Goal: Task Accomplishment & Management: Manage account settings

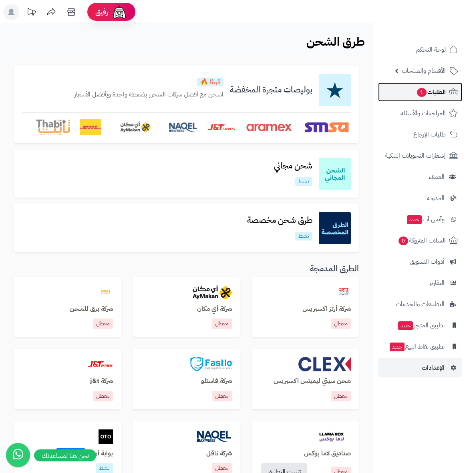
click at [435, 91] on span "الطلبات 1" at bounding box center [431, 91] width 30 height 11
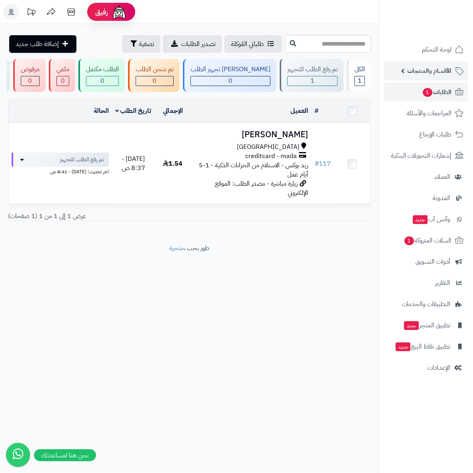
click at [439, 68] on span "الأقسام والمنتجات" at bounding box center [430, 70] width 44 height 11
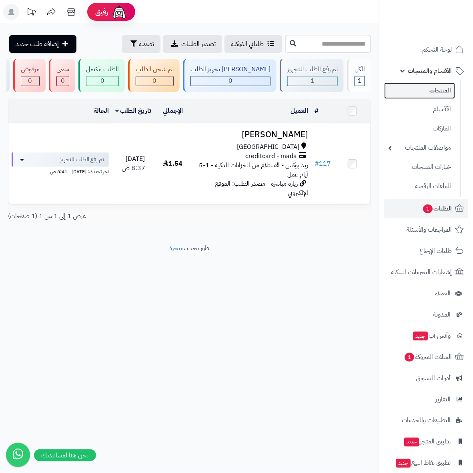
click at [442, 86] on link "المنتجات" at bounding box center [419, 90] width 71 height 16
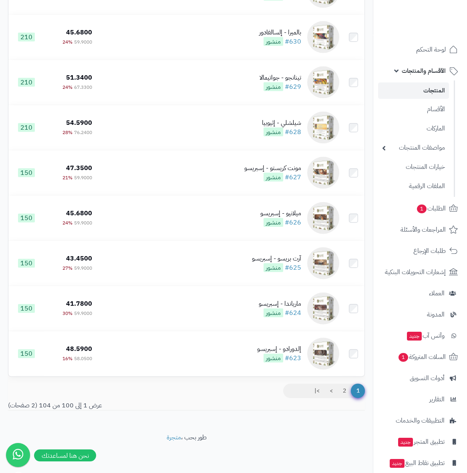
scroll to position [4266, 0]
click at [329, 392] on link ">" at bounding box center [331, 391] width 14 height 14
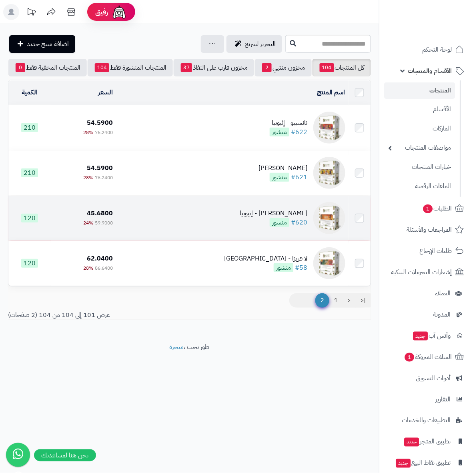
click at [297, 218] on div "كيفي تينيا - إثيوبيا" at bounding box center [274, 213] width 68 height 9
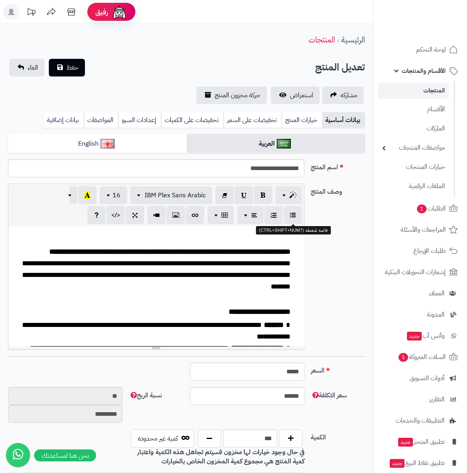
scroll to position [126, 0]
click at [257, 308] on span "**********" at bounding box center [260, 311] width 62 height 7
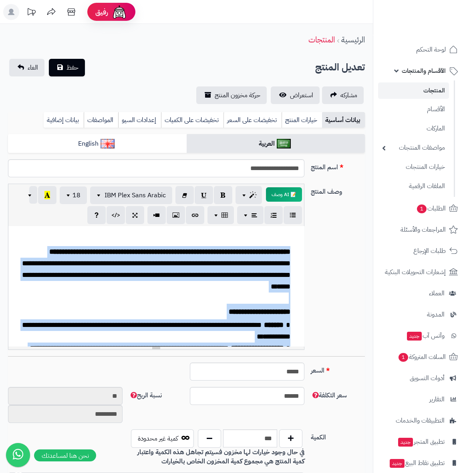
paste div
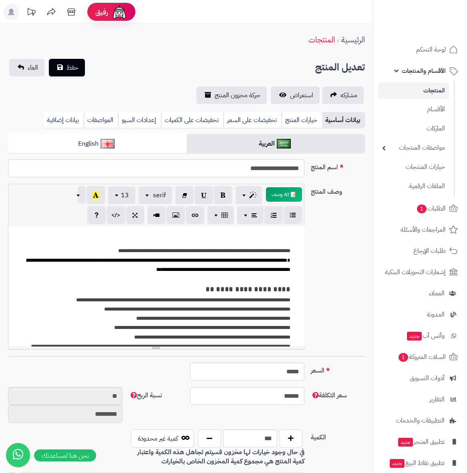
scroll to position [0, 0]
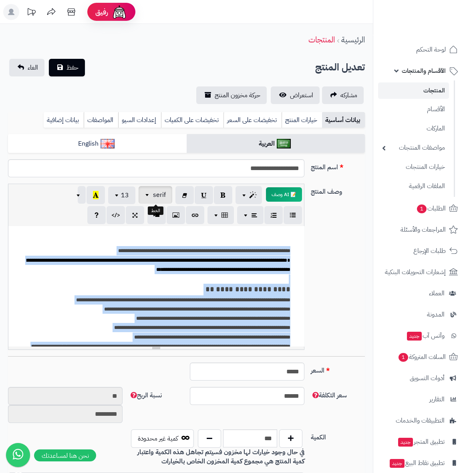
click at [162, 194] on span "serif" at bounding box center [159, 195] width 13 height 10
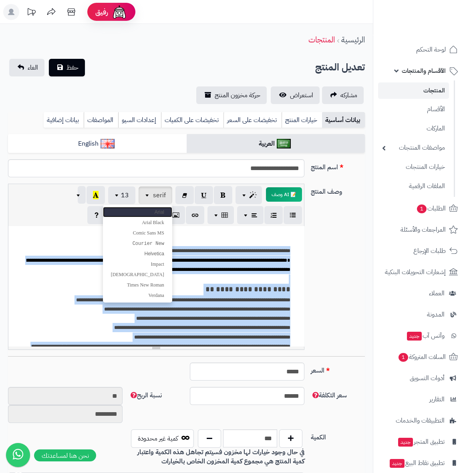
click at [156, 207] on link "Arial" at bounding box center [137, 212] width 69 height 10
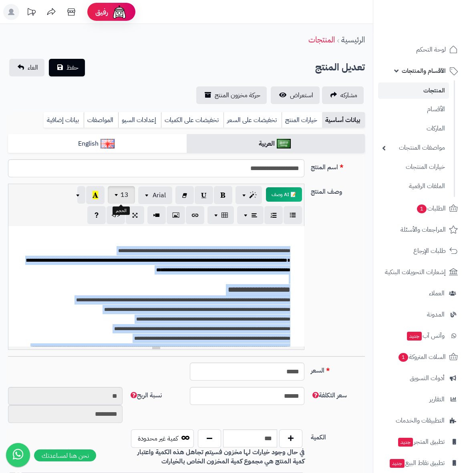
click at [128, 197] on button "13" at bounding box center [121, 195] width 27 height 18
click at [124, 270] on link "18" at bounding box center [117, 274] width 36 height 10
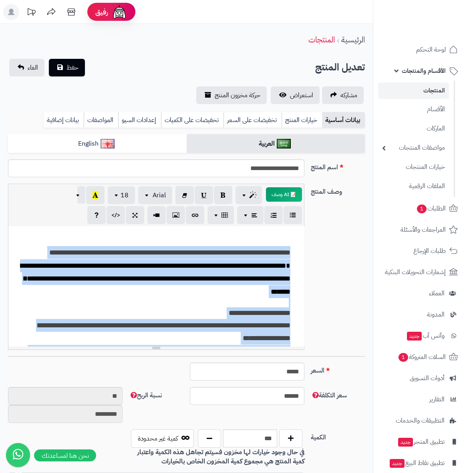
click at [204, 267] on font "**********" at bounding box center [155, 278] width 271 height 33
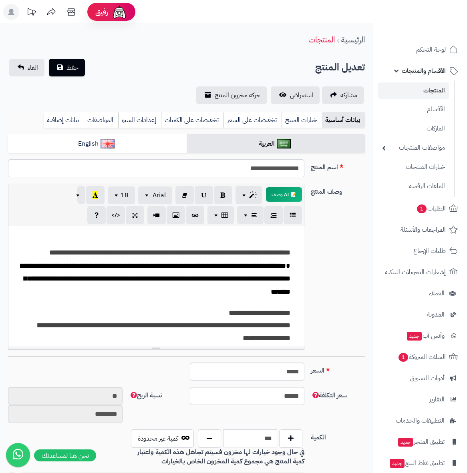
click at [293, 301] on div "**********" at bounding box center [156, 354] width 288 height 235
click at [294, 313] on div "**********" at bounding box center [156, 354] width 288 height 235
click at [127, 141] on link "English" at bounding box center [97, 144] width 179 height 20
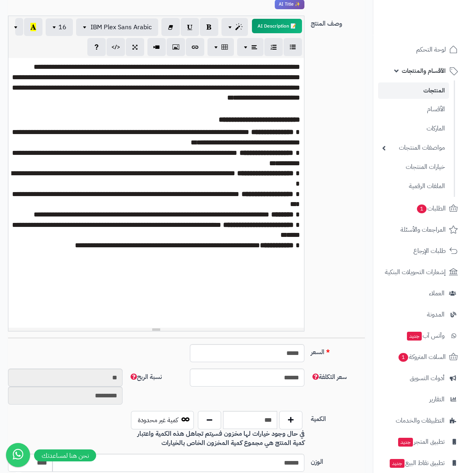
drag, startPoint x: 159, startPoint y: 178, endPoint x: 157, endPoint y: 328, distance: 150.2
click at [157, 328] on div at bounding box center [155, 329] width 295 height 3
click at [275, 293] on div "**********" at bounding box center [156, 193] width 296 height 270
paste div
drag, startPoint x: 106, startPoint y: 283, endPoint x: 136, endPoint y: 283, distance: 30.0
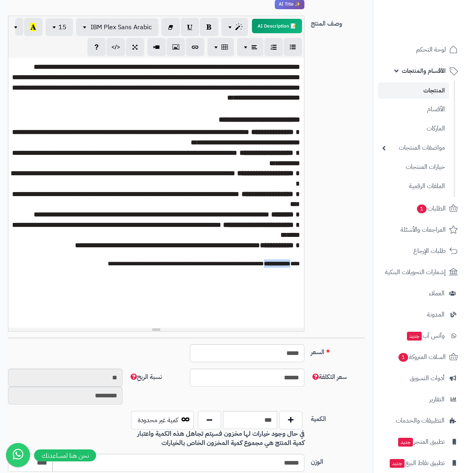
click at [136, 268] on p "**********" at bounding box center [156, 263] width 288 height 8
drag, startPoint x: 241, startPoint y: 126, endPoint x: 272, endPoint y: 129, distance: 31.3
click at [272, 123] on font "**********" at bounding box center [259, 119] width 81 height 7
copy font "*********"
drag, startPoint x: 106, startPoint y: 281, endPoint x: 133, endPoint y: 281, distance: 26.4
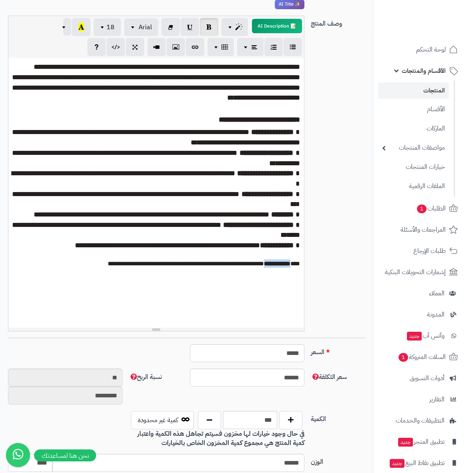
click at [134, 268] on p "**********" at bounding box center [156, 263] width 288 height 8
drag, startPoint x: 135, startPoint y: 284, endPoint x: 106, endPoint y: 283, distance: 29.6
click at [106, 268] on p "**********" at bounding box center [156, 263] width 288 height 8
click at [138, 302] on div "**********" at bounding box center [156, 193] width 296 height 270
drag, startPoint x: 136, startPoint y: 284, endPoint x: 106, endPoint y: 284, distance: 29.2
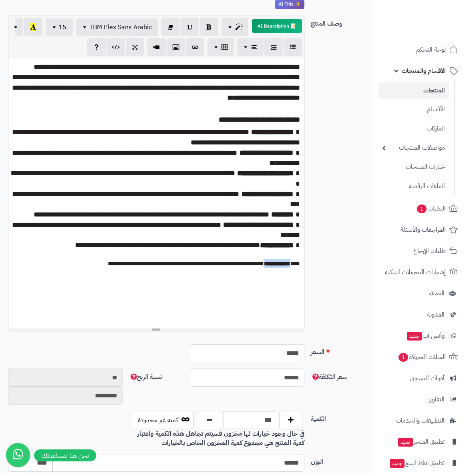
click at [264, 267] on strong "**********" at bounding box center [277, 264] width 26 height 6
click at [101, 268] on p "**********" at bounding box center [156, 263] width 288 height 8
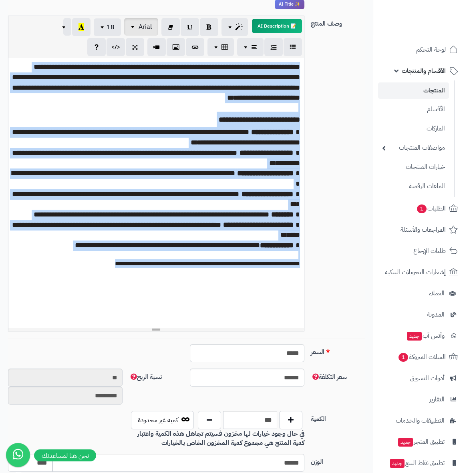
click at [151, 28] on span "Arial" at bounding box center [145, 27] width 13 height 10
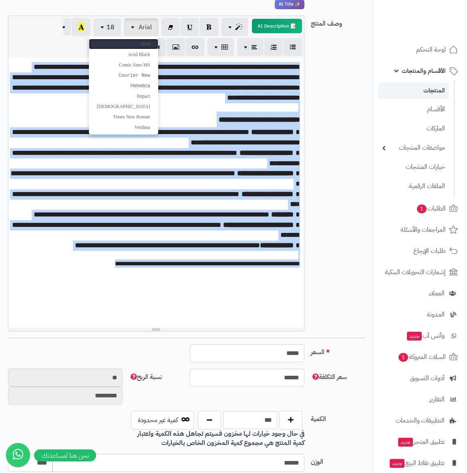
click at [148, 42] on span "Arial" at bounding box center [146, 44] width 10 height 6
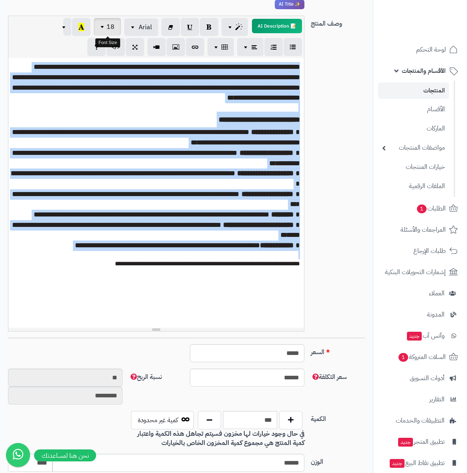
click at [112, 25] on span "18" at bounding box center [110, 27] width 8 height 10
click at [112, 82] on link "12" at bounding box center [103, 85] width 36 height 10
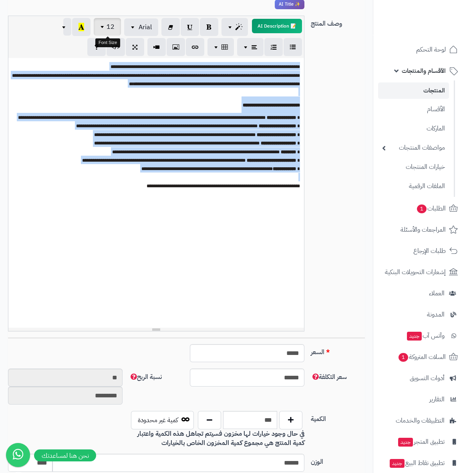
click at [106, 27] on span "12" at bounding box center [110, 27] width 8 height 10
click at [109, 107] on link "18" at bounding box center [103, 106] width 36 height 10
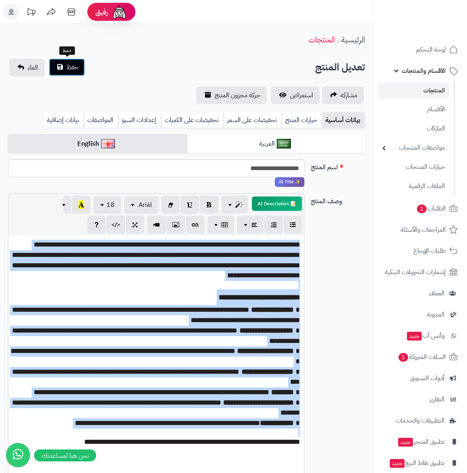
click at [71, 67] on span "حفظ" at bounding box center [72, 67] width 12 height 10
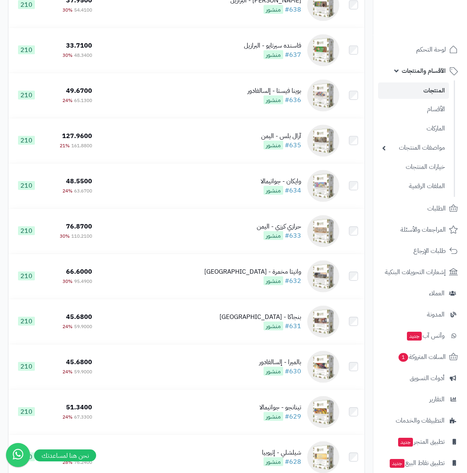
scroll to position [4137, 0]
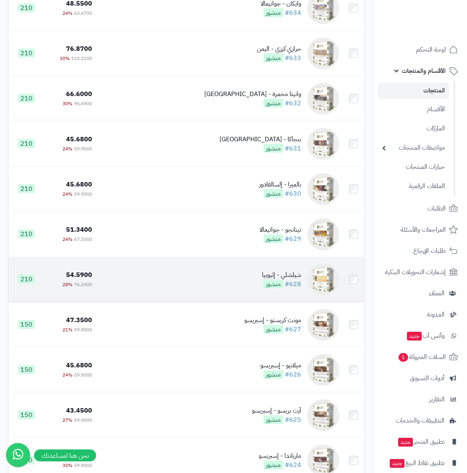
click at [287, 280] on div "شيلشلي - إثيوبيا" at bounding box center [281, 275] width 39 height 9
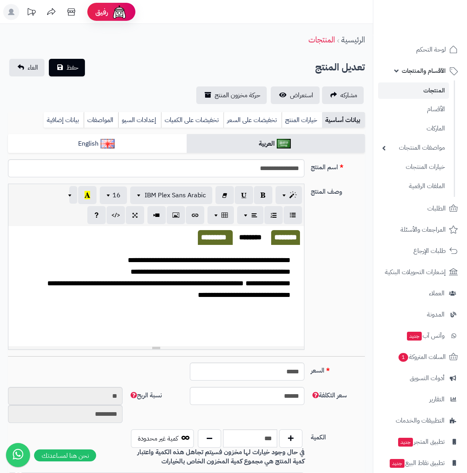
scroll to position [126, 0]
click at [245, 282] on span at bounding box center [244, 283] width 2 height 7
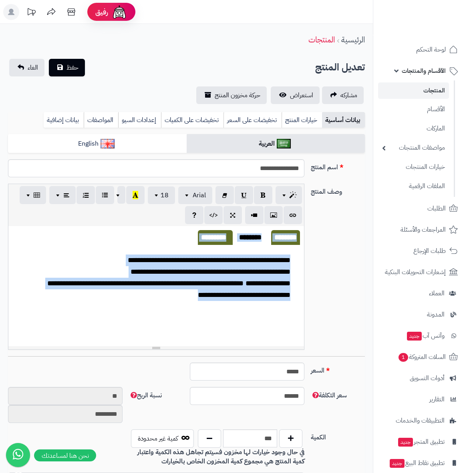
paste div
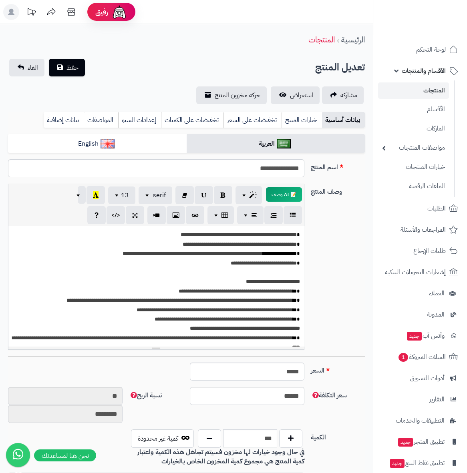
scroll to position [22, 0]
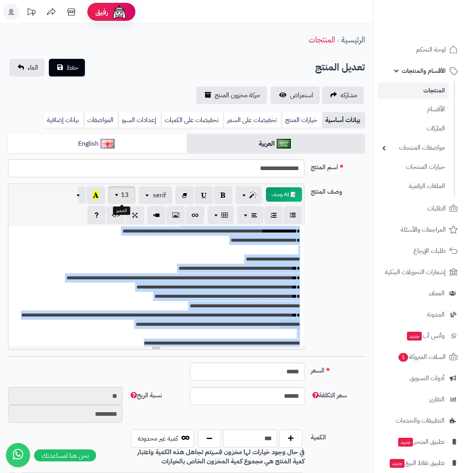
click at [127, 195] on span "13" at bounding box center [125, 195] width 8 height 10
click at [123, 275] on link "18" at bounding box center [117, 274] width 36 height 10
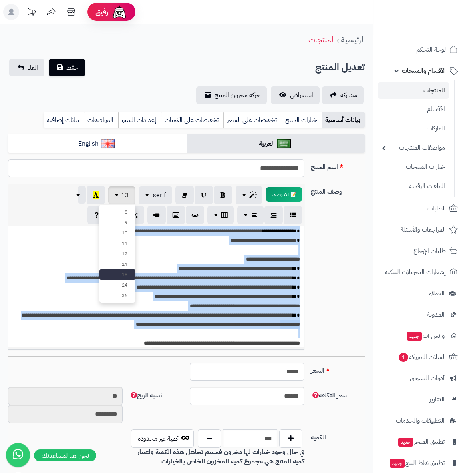
scroll to position [26, 0]
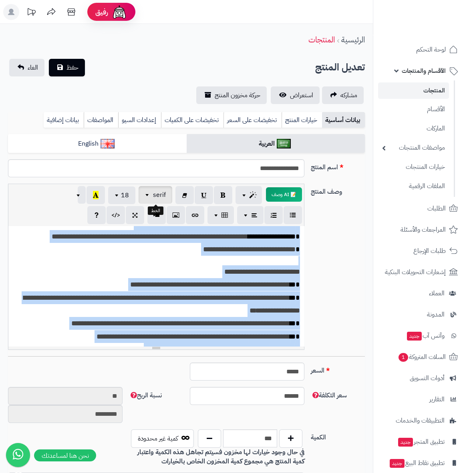
click at [159, 193] on span "serif" at bounding box center [159, 195] width 13 height 10
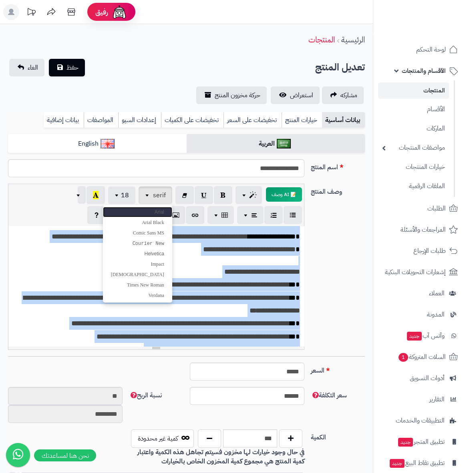
click at [155, 212] on span "Arial" at bounding box center [160, 212] width 10 height 6
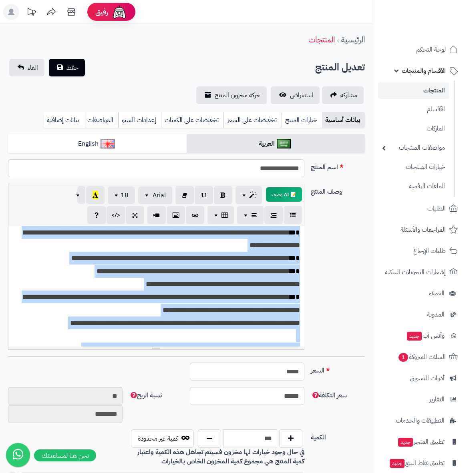
scroll to position [105, 0]
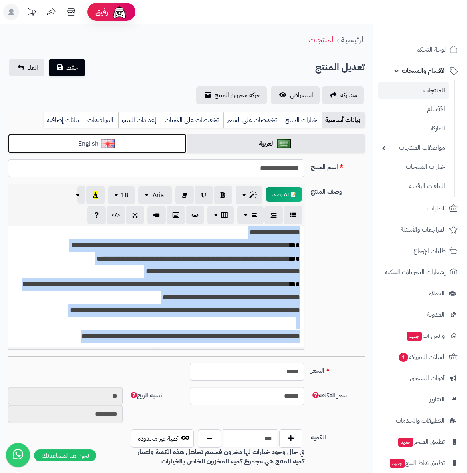
click at [121, 136] on link "English" at bounding box center [97, 144] width 179 height 20
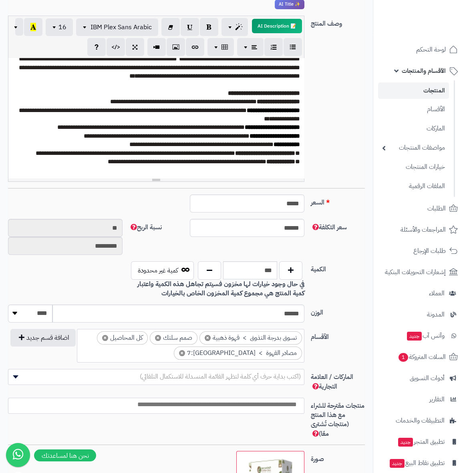
scroll to position [133, 0]
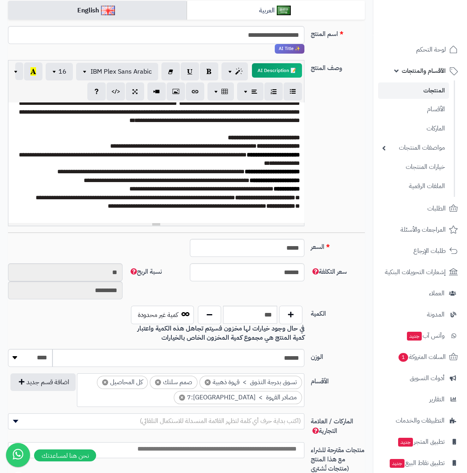
click at [94, 207] on p "**********" at bounding box center [159, 206] width 281 height 8
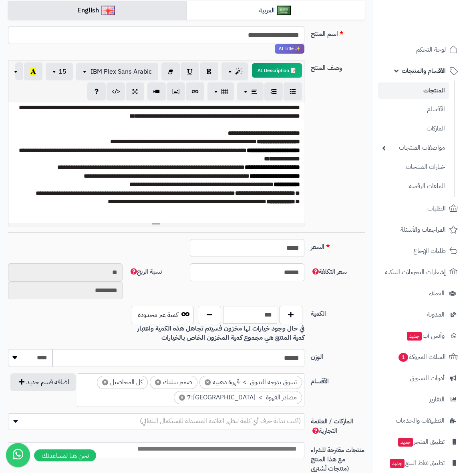
paste div
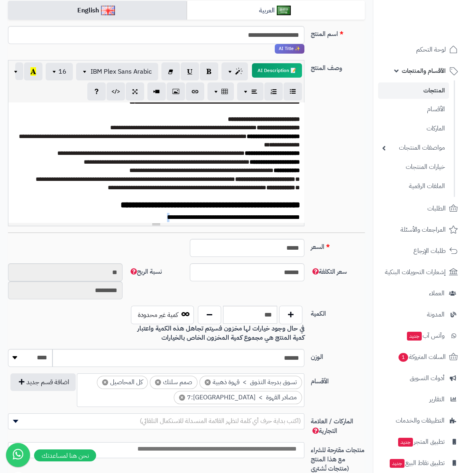
drag, startPoint x: 146, startPoint y: 215, endPoint x: 150, endPoint y: 217, distance: 4.3
click at [151, 215] on p "**********" at bounding box center [159, 217] width 281 height 9
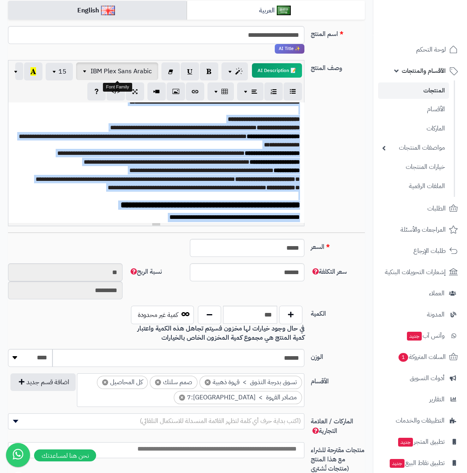
click at [143, 74] on span "IBM Plex Sans Arabic" at bounding box center [120, 71] width 61 height 10
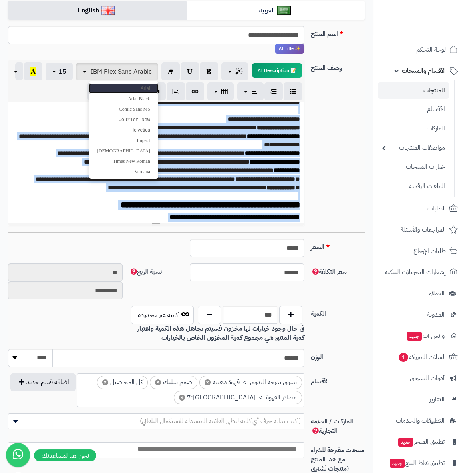
click at [139, 88] on link "Arial" at bounding box center [123, 88] width 69 height 10
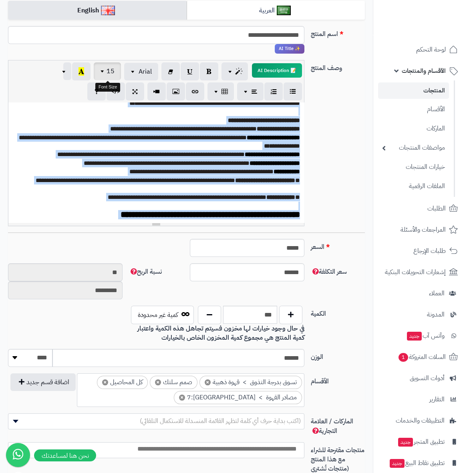
click at [107, 69] on span "15" at bounding box center [110, 71] width 8 height 10
click at [105, 146] on link "18" at bounding box center [103, 151] width 36 height 10
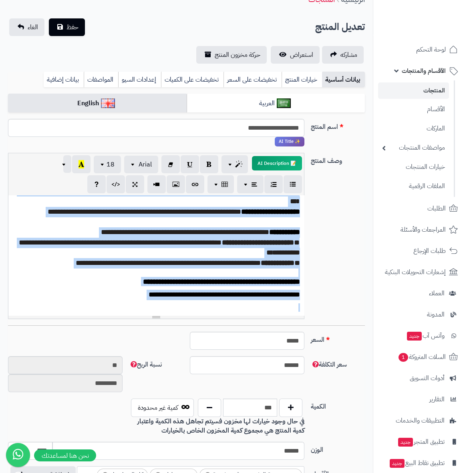
scroll to position [0, 0]
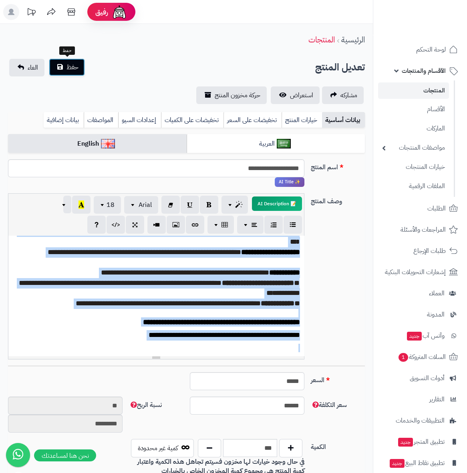
click at [56, 65] on button "حفظ" at bounding box center [67, 67] width 36 height 18
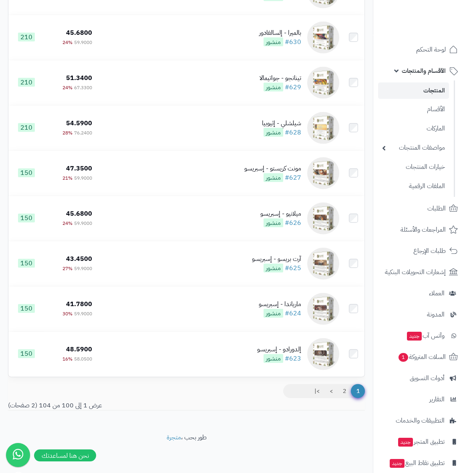
scroll to position [4301, 0]
click at [332, 391] on link ">" at bounding box center [331, 391] width 14 height 14
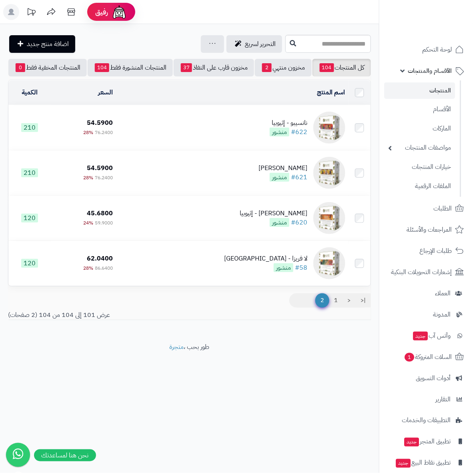
click at [293, 124] on div "نانسيبو - إثيوبيا" at bounding box center [289, 122] width 38 height 9
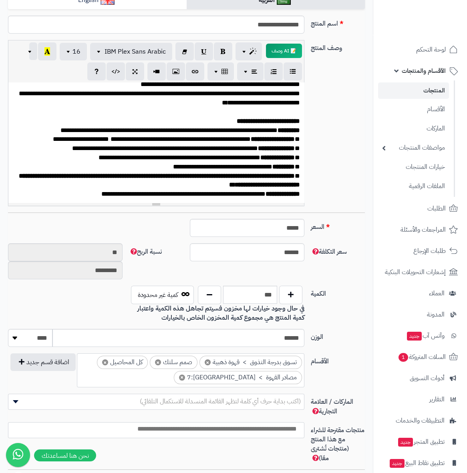
scroll to position [88, 0]
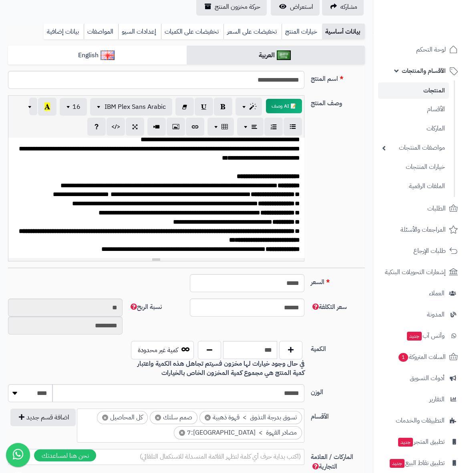
click at [118, 246] on p "**********" at bounding box center [159, 249] width 281 height 9
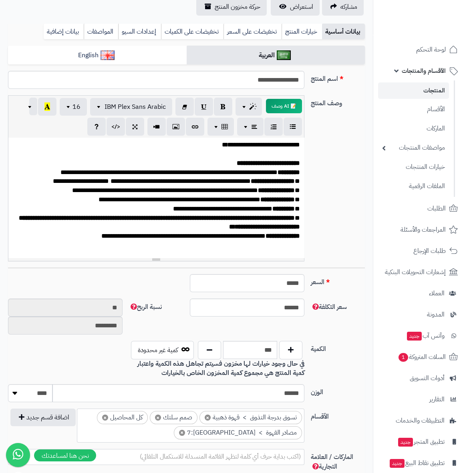
paste div
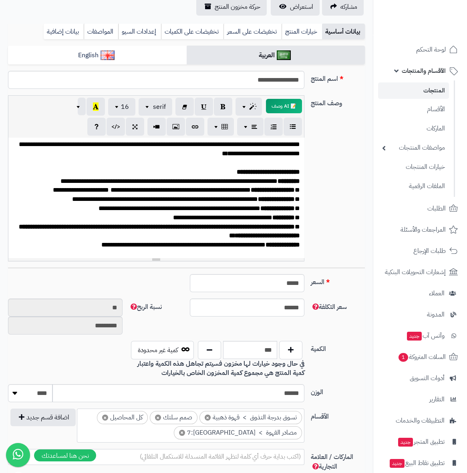
scroll to position [0, 0]
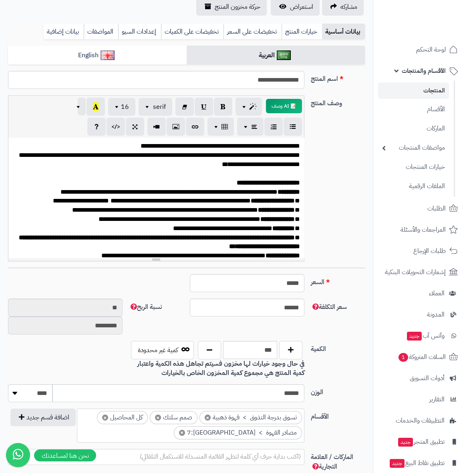
click at [108, 42] on div "بيانات أساسية خيارات المنتج تخفيضات على السعر تخفيضات على الكميات إعدادات السيو…" at bounding box center [186, 35] width 357 height 22
click at [108, 51] on img at bounding box center [107, 55] width 14 height 10
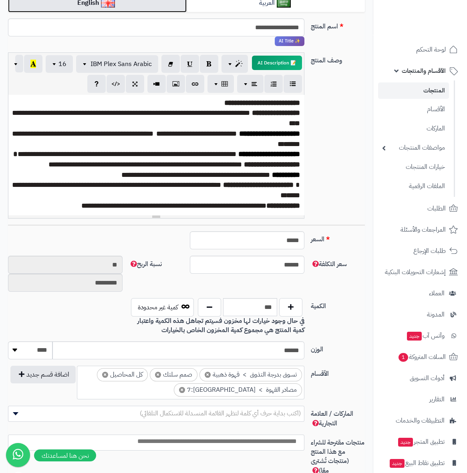
scroll to position [178, 0]
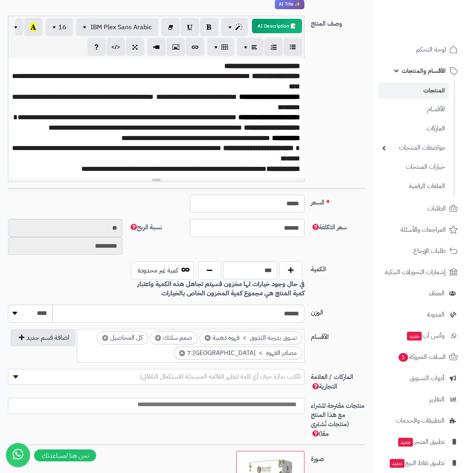
click at [39, 167] on p "**********" at bounding box center [156, 169] width 288 height 10
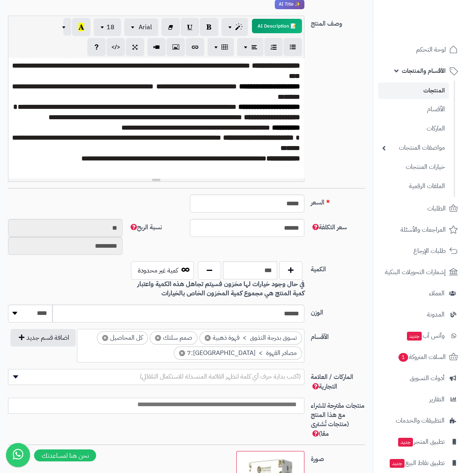
scroll to position [87, 0]
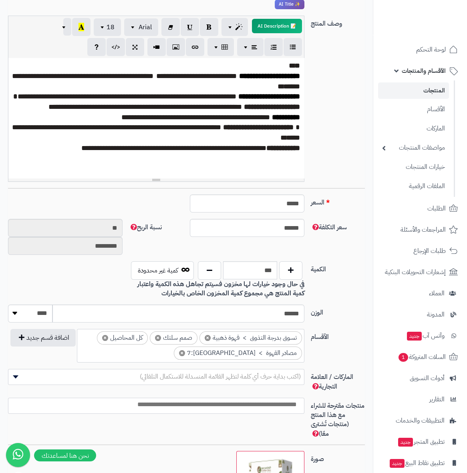
click at [137, 169] on p at bounding box center [156, 169] width 288 height 10
paste div
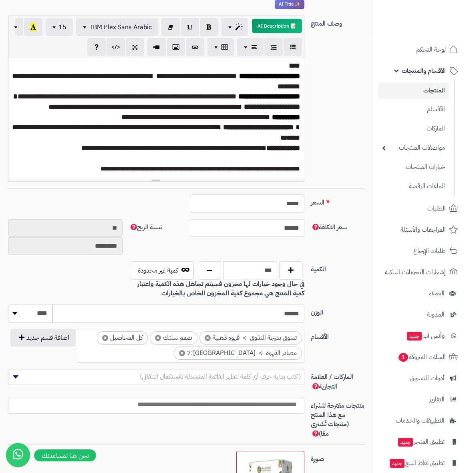
scroll to position [87, 0]
click at [123, 174] on p "**********" at bounding box center [159, 169] width 281 height 10
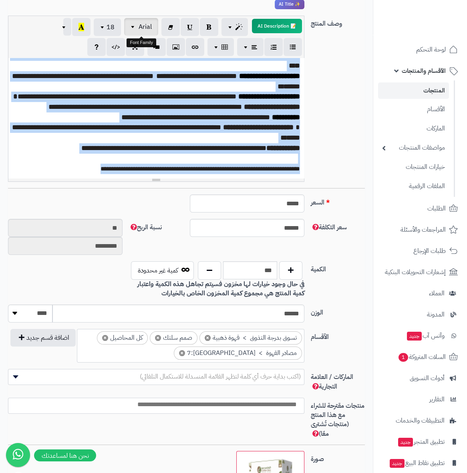
click at [148, 26] on span "Arial" at bounding box center [145, 27] width 13 height 10
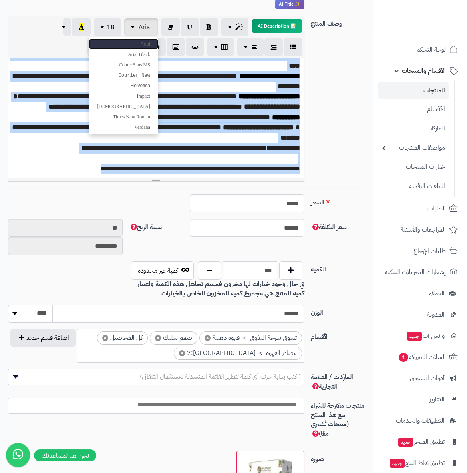
click at [137, 42] on link "Arial" at bounding box center [123, 44] width 69 height 10
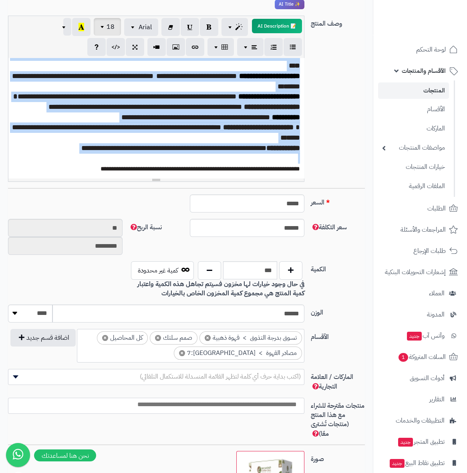
click at [109, 26] on span "18" at bounding box center [110, 27] width 8 height 10
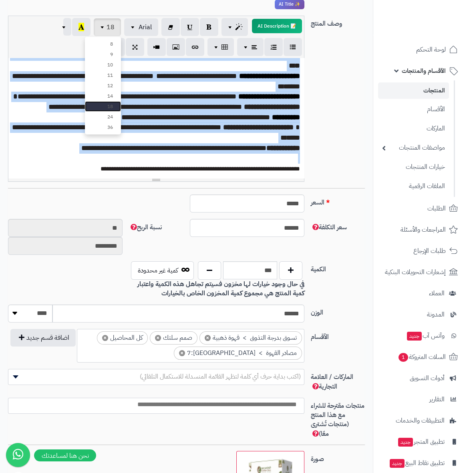
click at [112, 102] on link "18" at bounding box center [103, 106] width 36 height 10
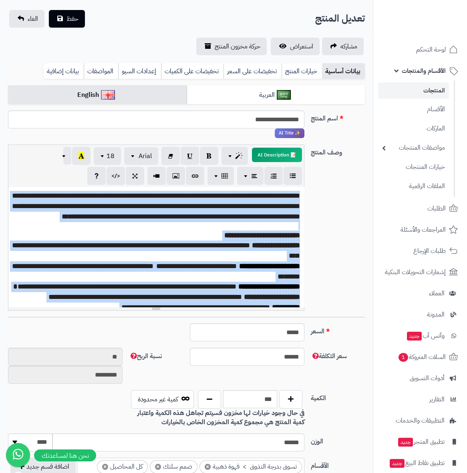
scroll to position [0, 0]
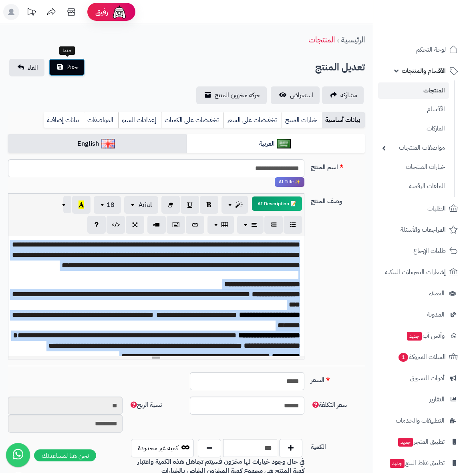
click at [67, 65] on span "حفظ" at bounding box center [72, 67] width 12 height 10
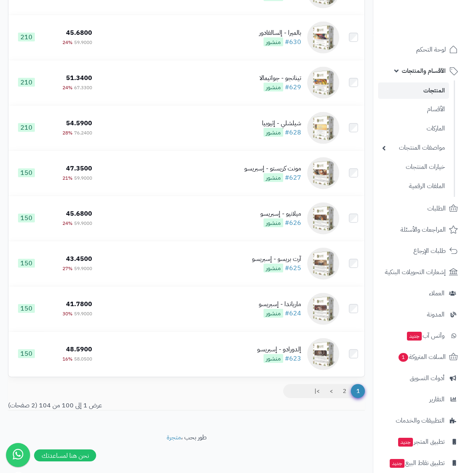
scroll to position [4301, 0]
click at [330, 393] on link ">" at bounding box center [331, 391] width 14 height 14
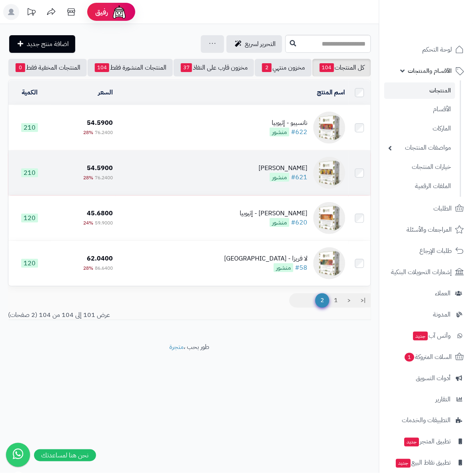
click at [289, 167] on td "ماكيتا - يوغندا #621 منشور" at bounding box center [232, 173] width 233 height 45
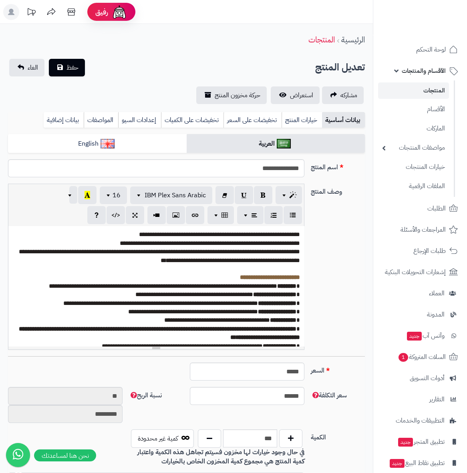
scroll to position [116, 0]
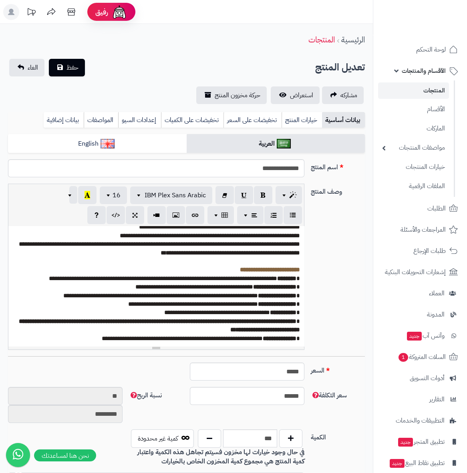
drag, startPoint x: 123, startPoint y: 339, endPoint x: 117, endPoint y: 342, distance: 7.3
click at [123, 339] on p "**********" at bounding box center [159, 338] width 281 height 8
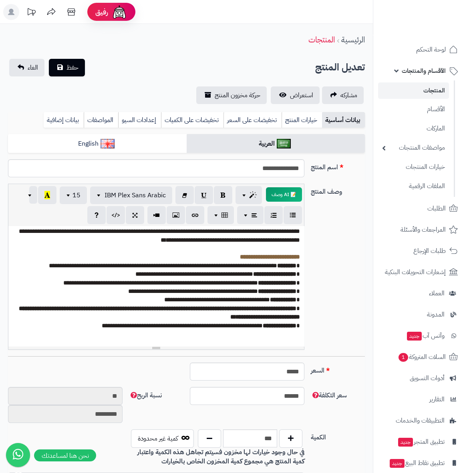
paste div
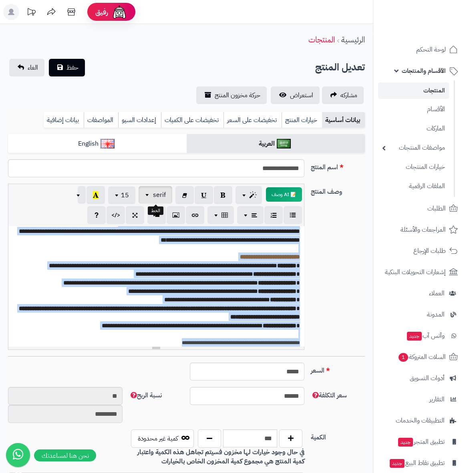
click at [157, 195] on span "serif" at bounding box center [159, 195] width 13 height 10
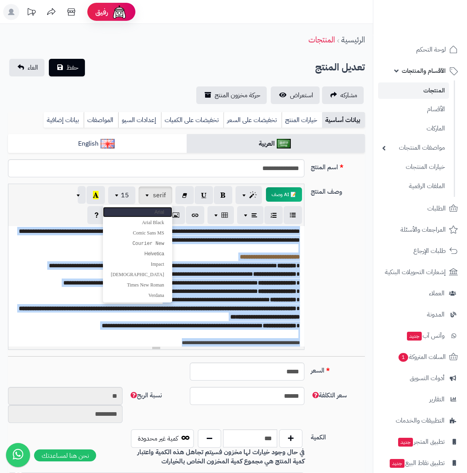
click at [153, 213] on link "Arial" at bounding box center [137, 212] width 69 height 10
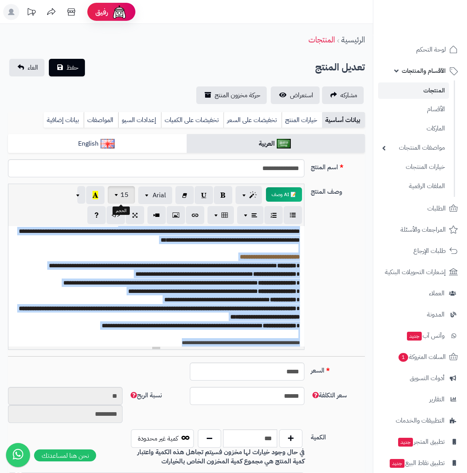
drag, startPoint x: 121, startPoint y: 194, endPoint x: 122, endPoint y: 199, distance: 4.5
click at [121, 194] on span "15" at bounding box center [125, 195] width 8 height 10
click at [121, 274] on link "18" at bounding box center [117, 274] width 36 height 10
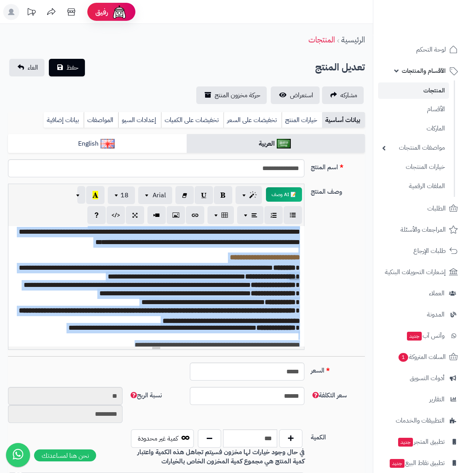
scroll to position [22, 0]
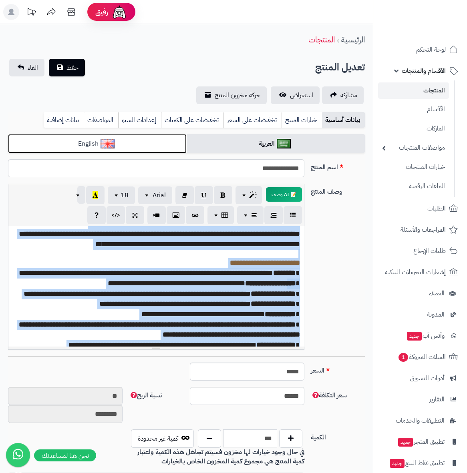
click at [131, 138] on link "English" at bounding box center [97, 144] width 179 height 20
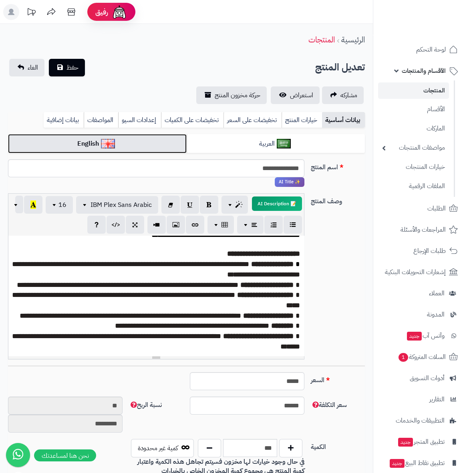
scroll to position [71, 0]
click at [151, 350] on p "**********" at bounding box center [156, 341] width 288 height 20
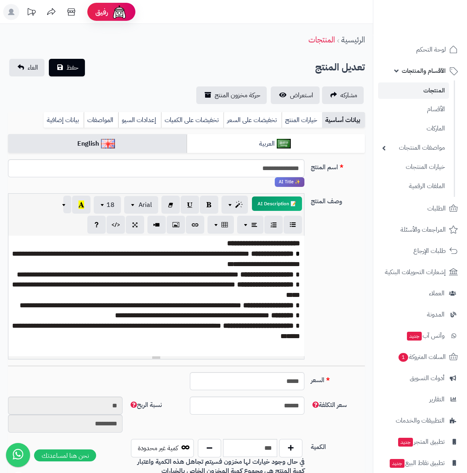
scroll to position [87, 0]
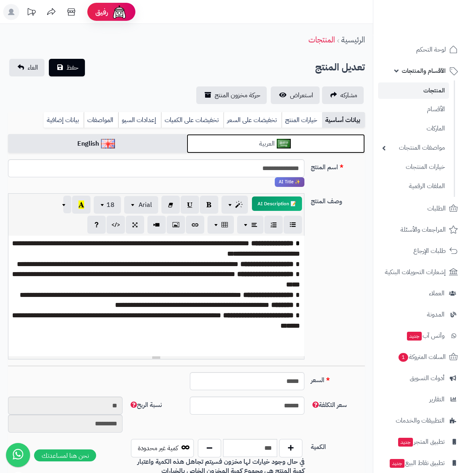
click at [243, 148] on link "العربية" at bounding box center [276, 144] width 179 height 20
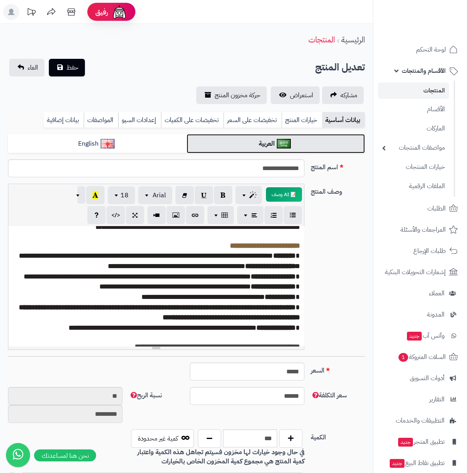
scroll to position [49, 0]
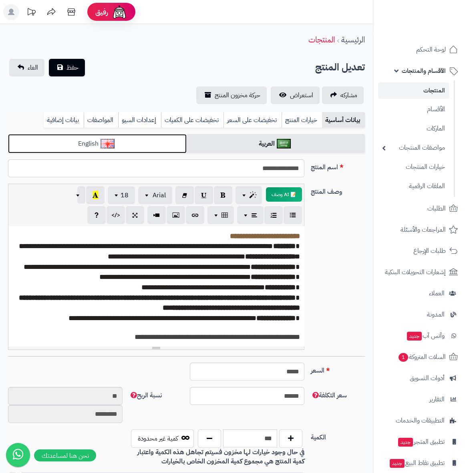
click at [145, 143] on link "English" at bounding box center [97, 144] width 179 height 20
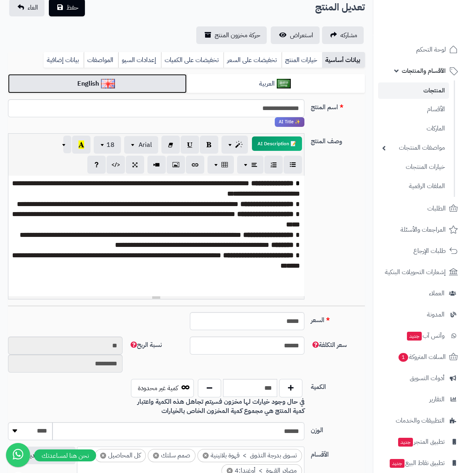
scroll to position [88, 0]
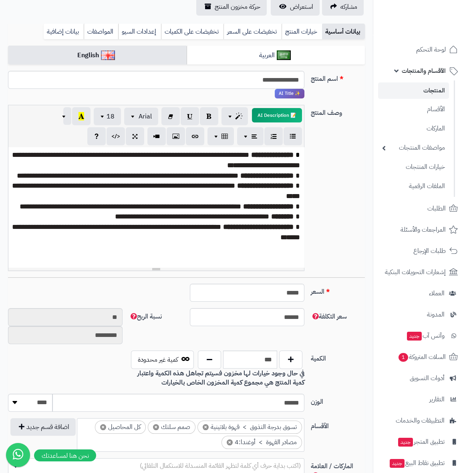
click at [134, 254] on p at bounding box center [156, 258] width 288 height 10
paste div
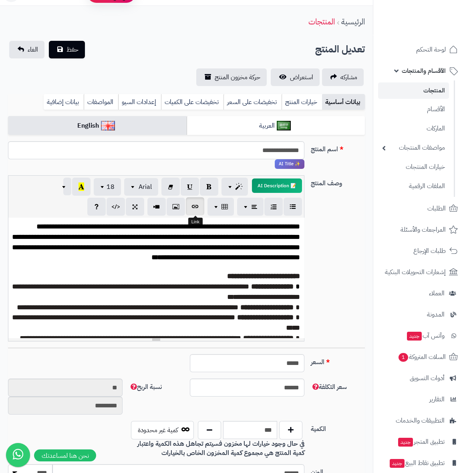
scroll to position [0, 0]
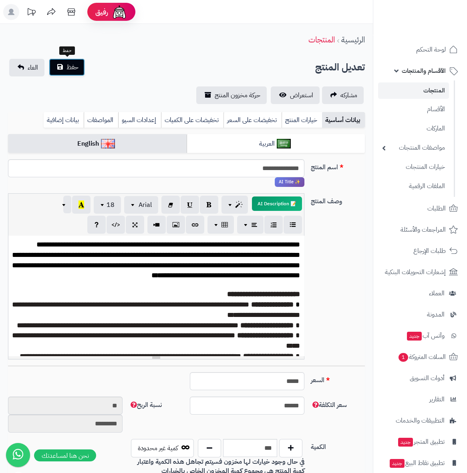
click at [74, 70] on span "حفظ" at bounding box center [72, 67] width 12 height 10
